Goal: Task Accomplishment & Management: Manage account settings

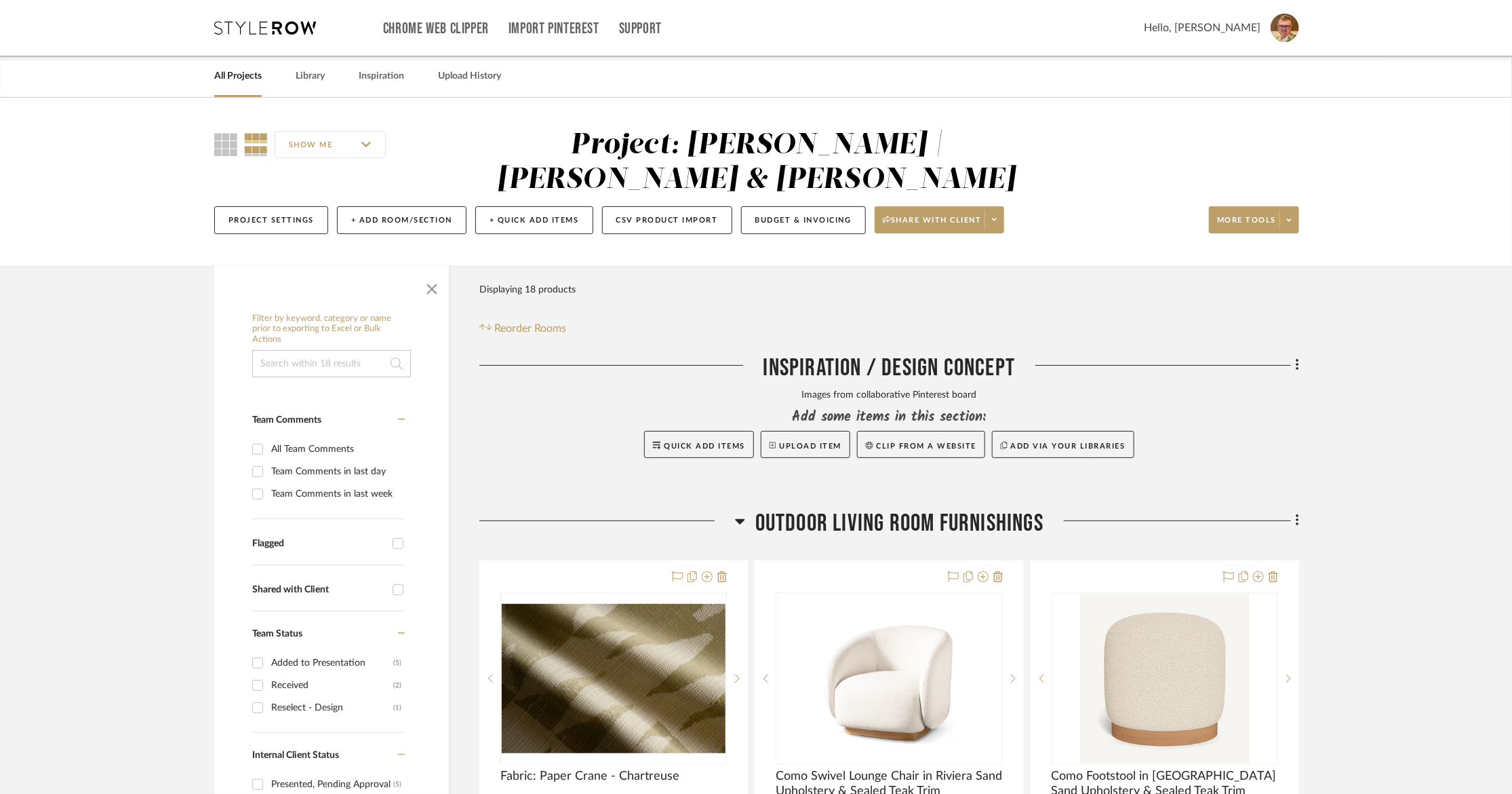
click at [233, 77] on link "All Projects" at bounding box center [238, 76] width 48 height 18
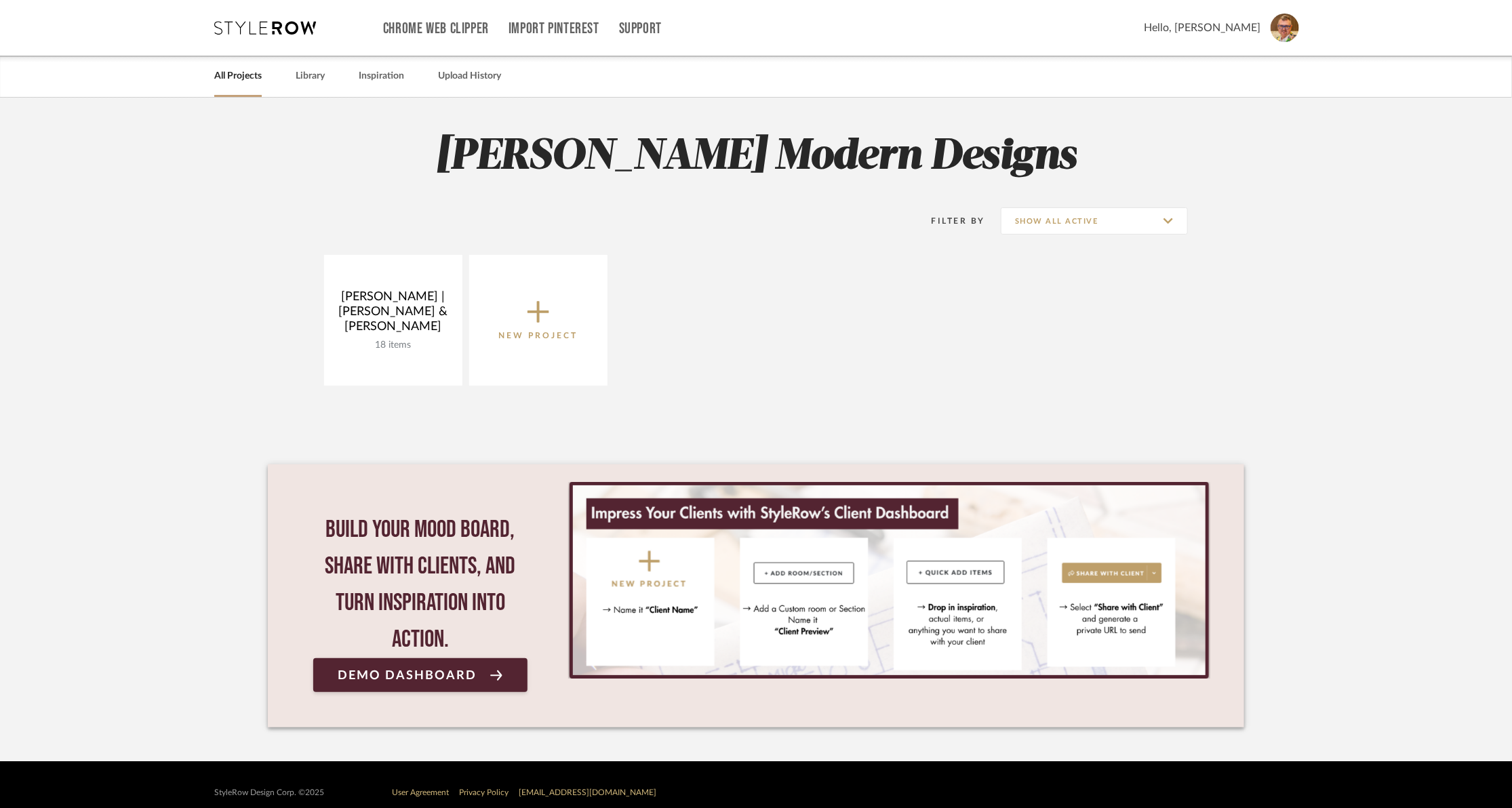
click at [227, 74] on link "All Projects" at bounding box center [238, 76] width 48 height 18
click at [1167, 219] on input "Show All Active" at bounding box center [1095, 220] width 187 height 27
click at [1032, 319] on span "Archived" at bounding box center [1096, 320] width 161 height 12
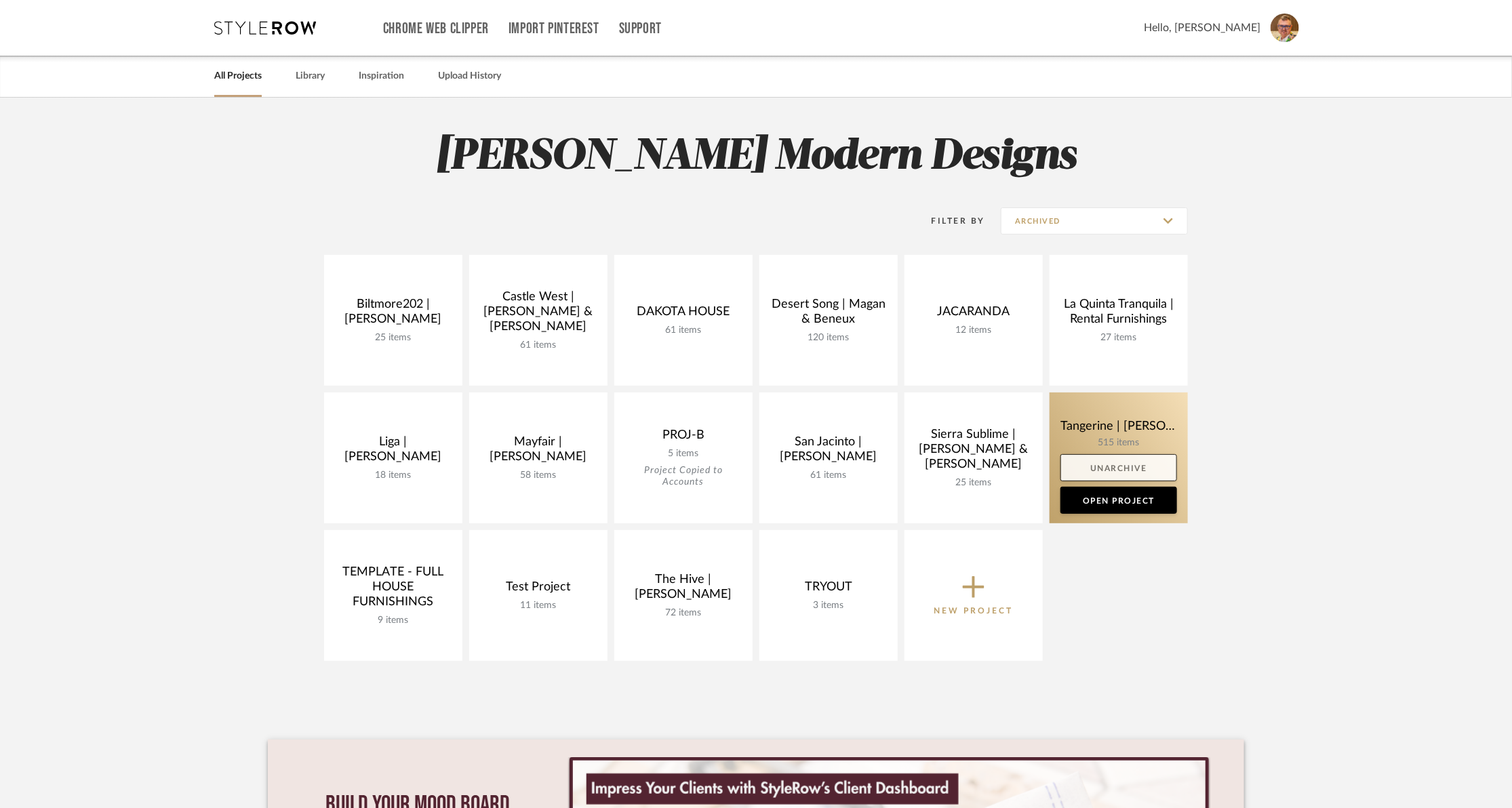
click at [1114, 466] on link "Unarchive" at bounding box center [1119, 468] width 116 height 27
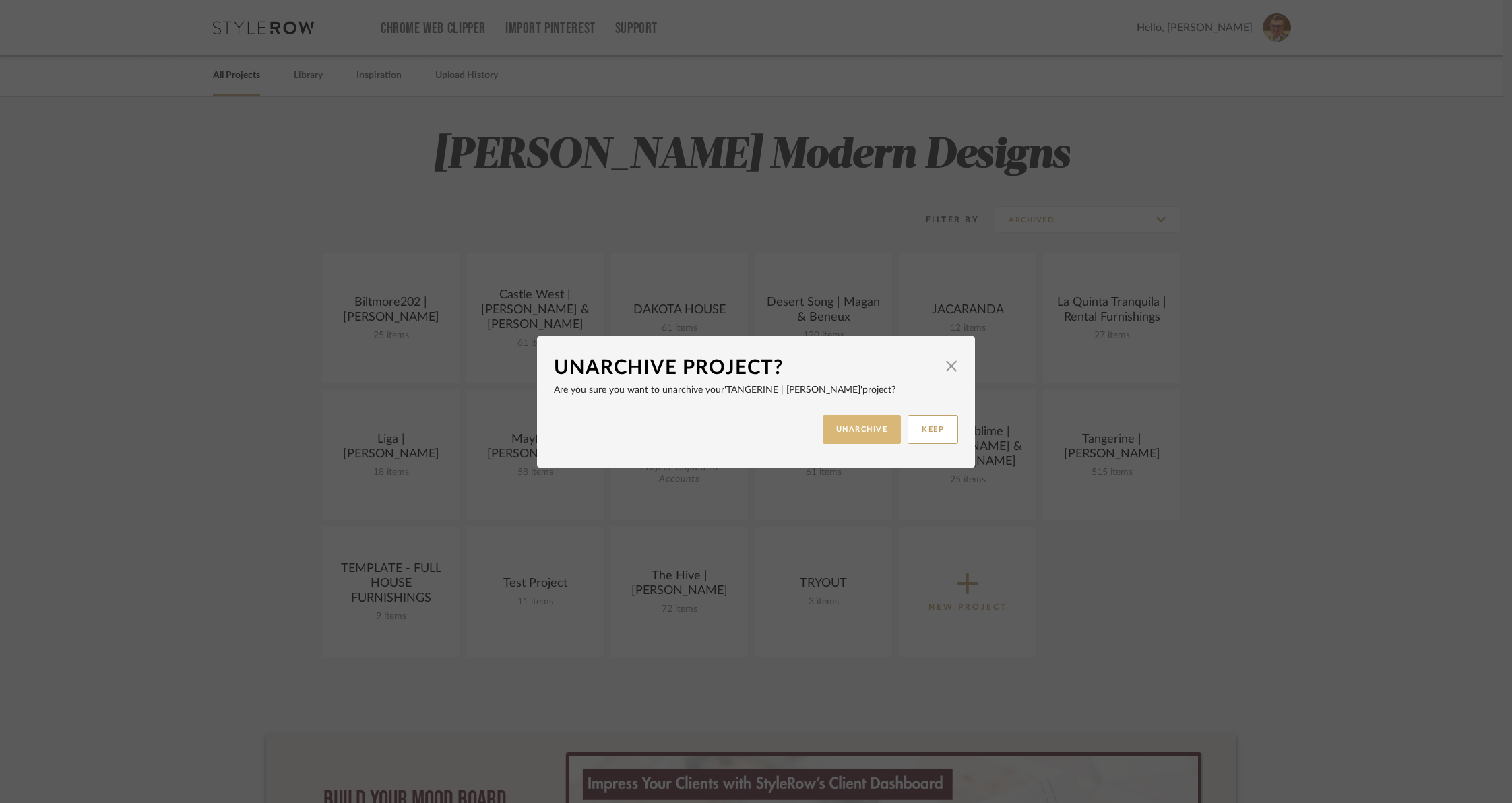
click at [863, 430] on button "UNARCHIVE" at bounding box center [862, 430] width 79 height 29
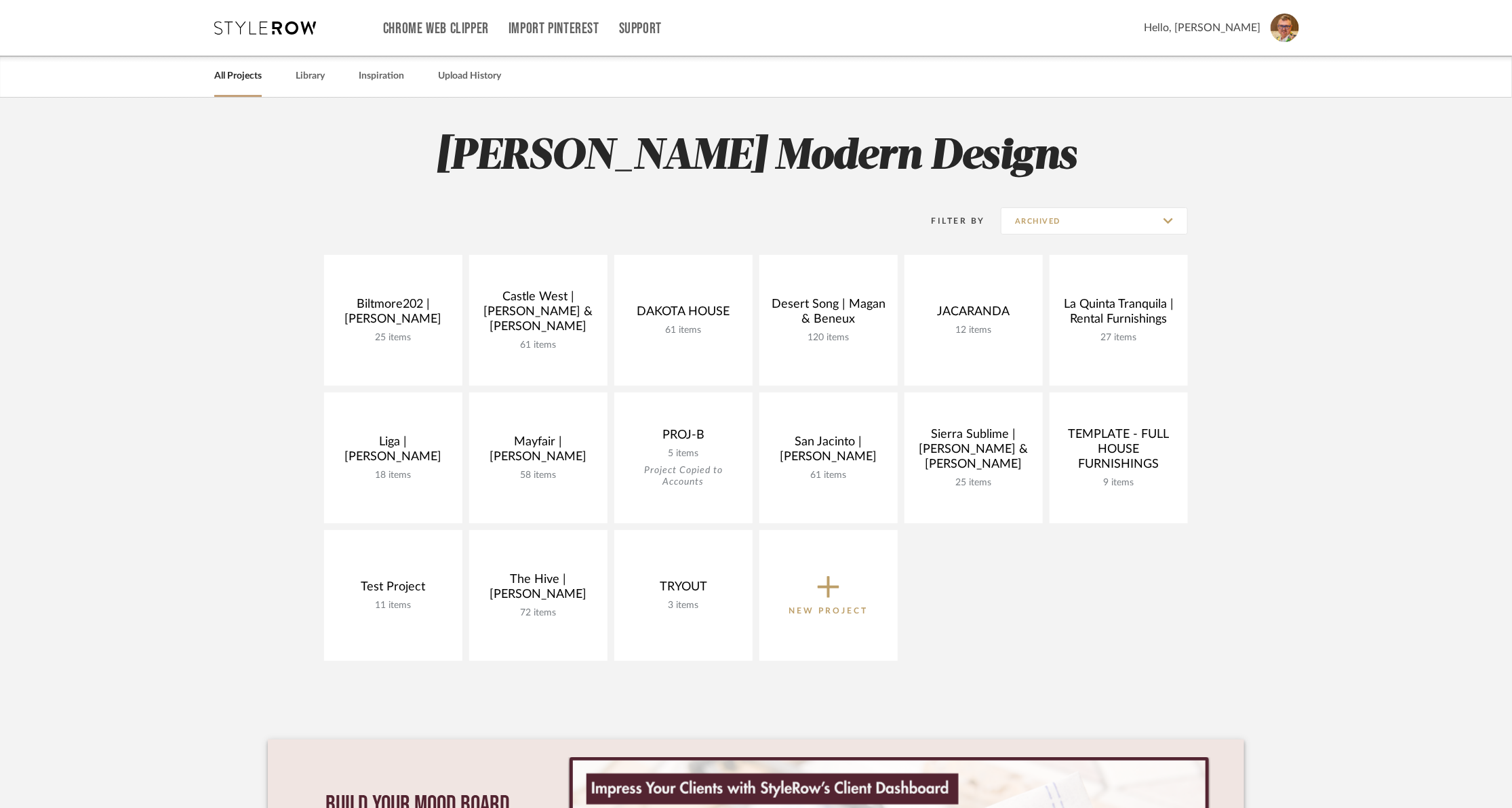
click at [130, 311] on project-collections "Explore the Client Dashboard in Action! See how mood boards, project files, and…" at bounding box center [756, 566] width 1512 height 939
click at [228, 257] on project-collections "Explore the Client Dashboard in Action! See how mood boards, project files, and…" at bounding box center [756, 566] width 1512 height 939
click at [222, 79] on link "All Projects" at bounding box center [238, 76] width 48 height 18
click at [1172, 219] on input "Archived" at bounding box center [1095, 220] width 187 height 27
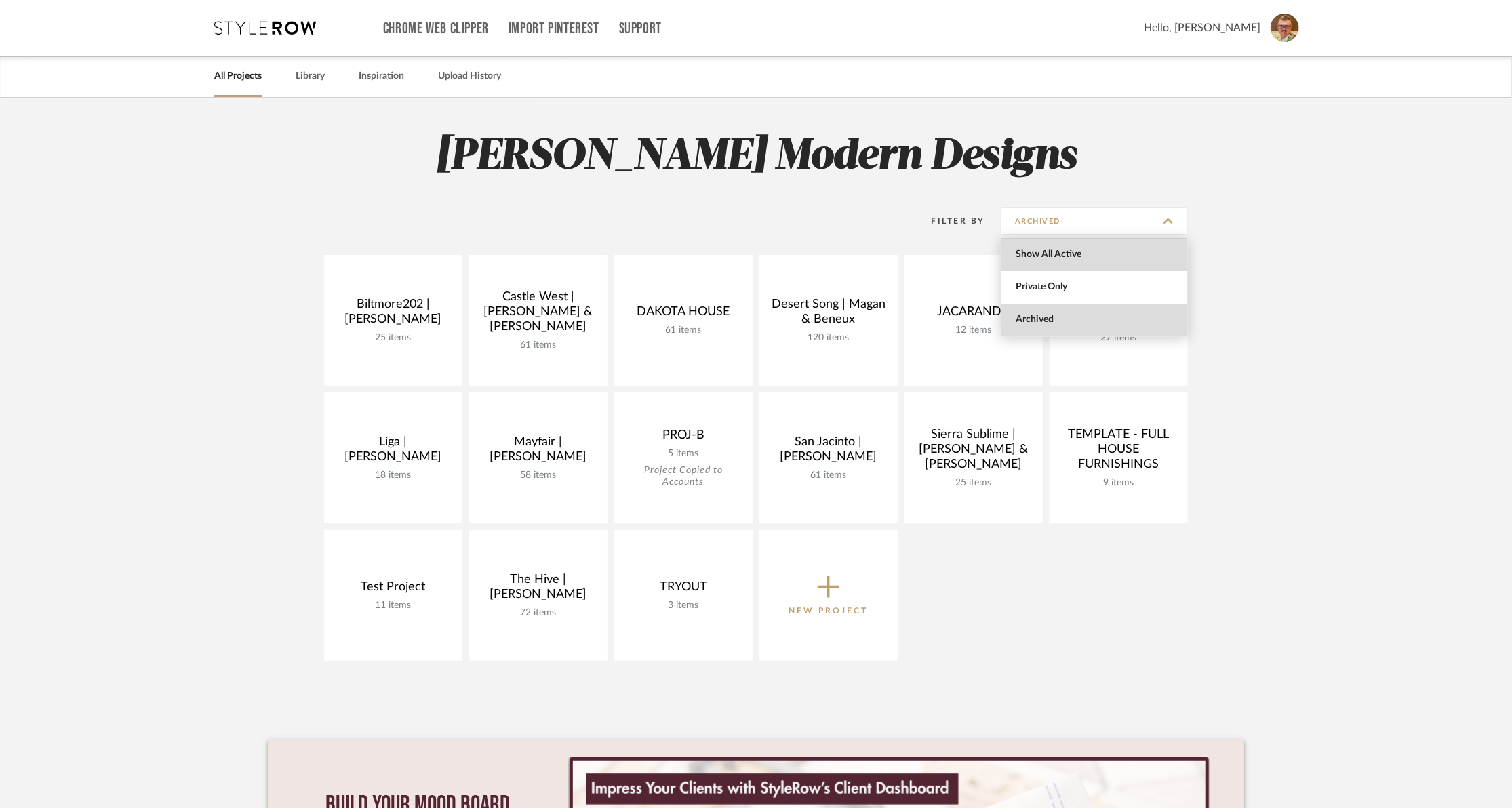
click at [1062, 255] on span "Show All Active" at bounding box center [1096, 255] width 161 height 12
type input "Show All Active"
